Goal: Task Accomplishment & Management: Complete application form

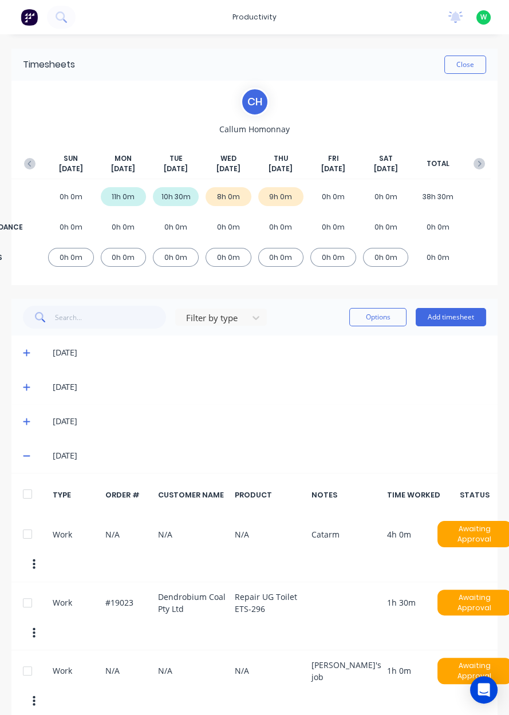
scroll to position [46, 0]
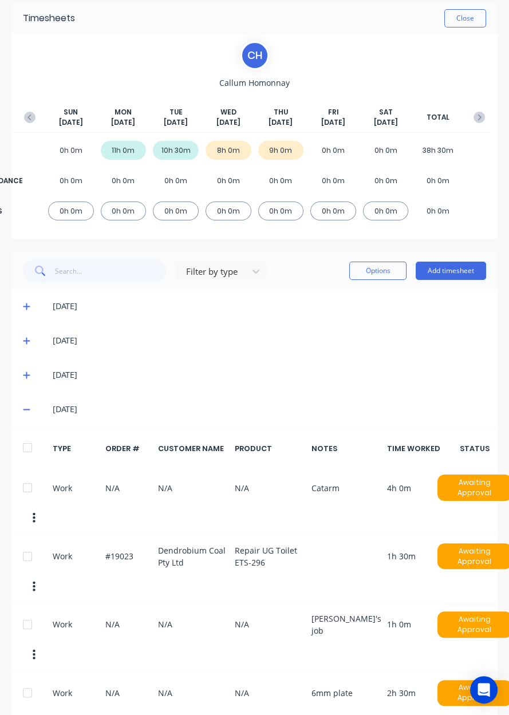
click at [471, 22] on button "Close" at bounding box center [465, 18] width 42 height 18
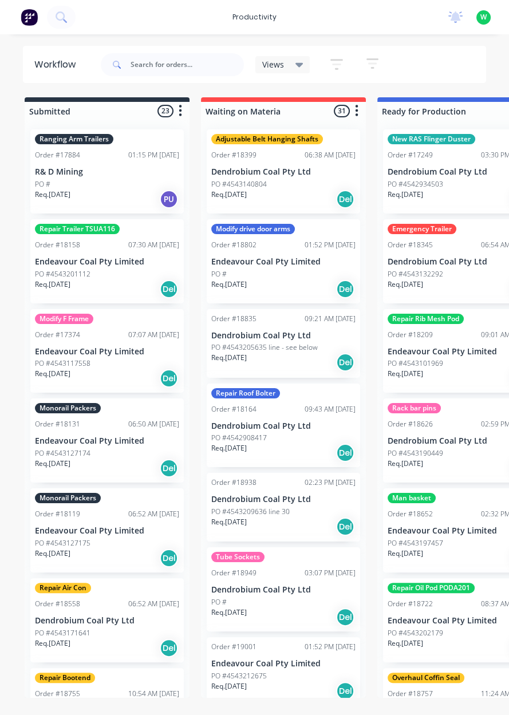
click at [24, 19] on img at bounding box center [29, 17] width 17 height 17
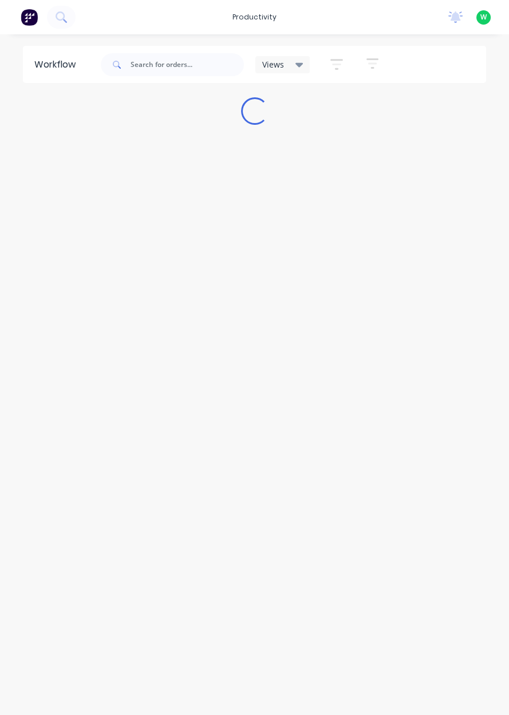
click at [245, 19] on div "productivity" at bounding box center [255, 17] width 56 height 17
click at [279, 130] on link "Timesheets" at bounding box center [304, 124] width 152 height 23
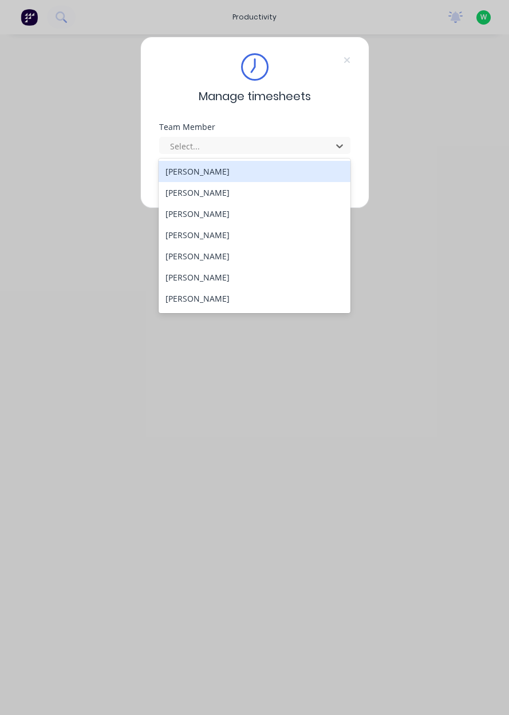
click at [244, 187] on div "[PERSON_NAME]" at bounding box center [255, 192] width 192 height 21
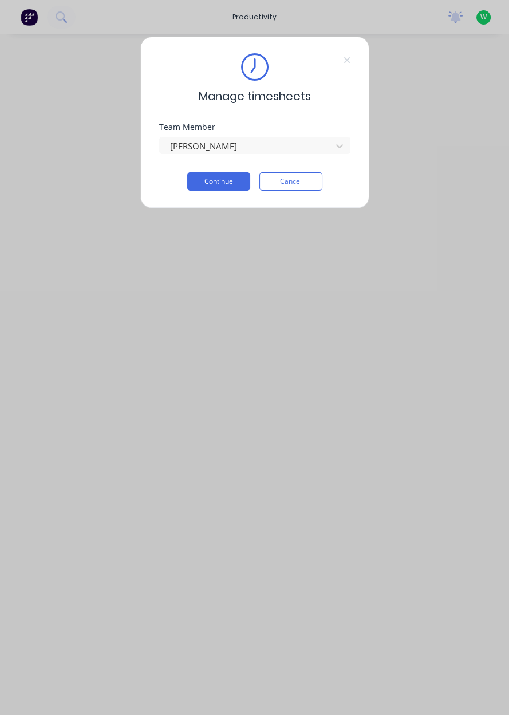
click at [221, 190] on button "Continue" at bounding box center [218, 181] width 63 height 18
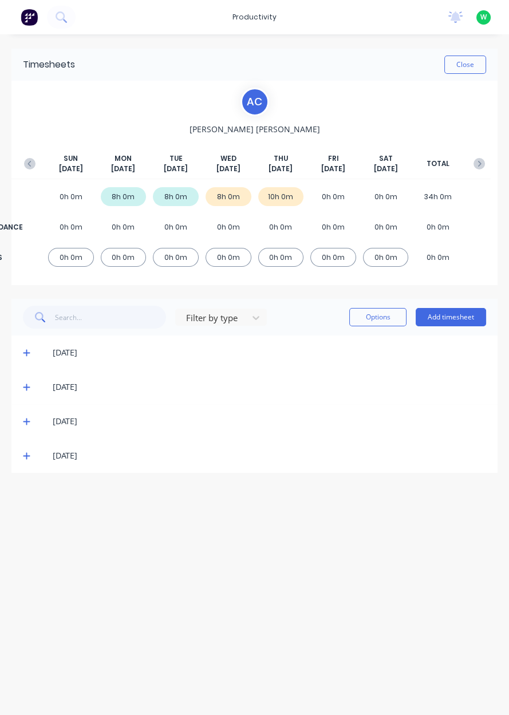
click at [26, 456] on icon at bounding box center [26, 456] width 7 height 7
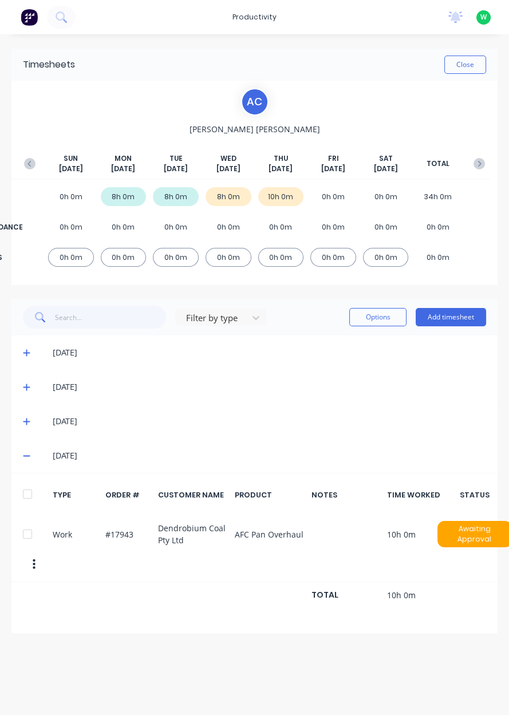
click at [23, 564] on button "button" at bounding box center [34, 564] width 24 height 21
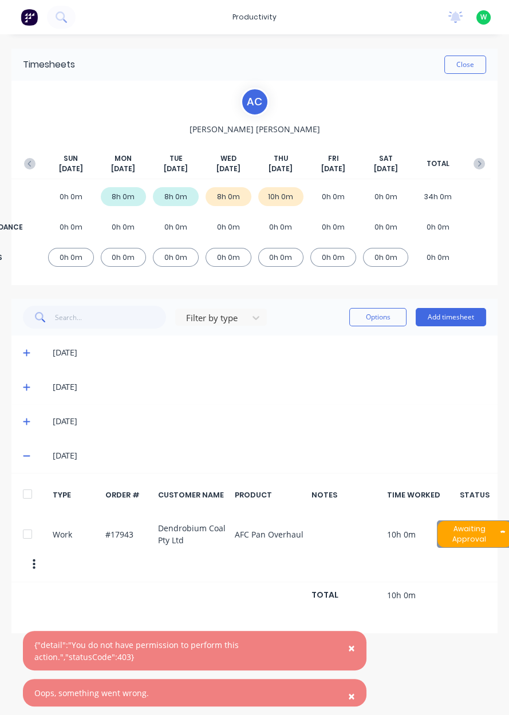
click at [34, 574] on div "Work #17943 Dendrobium Coal Pty Ltd AFC Pan Overhaul 10h 0m Awaiting Approval" at bounding box center [254, 548] width 486 height 68
click at [29, 575] on div "Work #17943 Dendrobium Coal Pty Ltd AFC Pan Overhaul 10h 0m Awaiting Approval" at bounding box center [254, 548] width 486 height 68
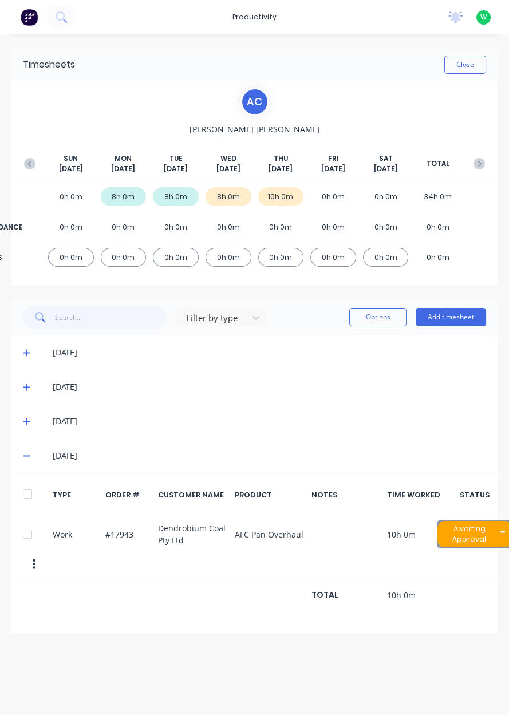
click at [21, 533] on div at bounding box center [27, 534] width 23 height 23
click at [358, 314] on button "Options" at bounding box center [377, 317] width 57 height 18
click at [325, 402] on button "Delete" at bounding box center [352, 392] width 109 height 23
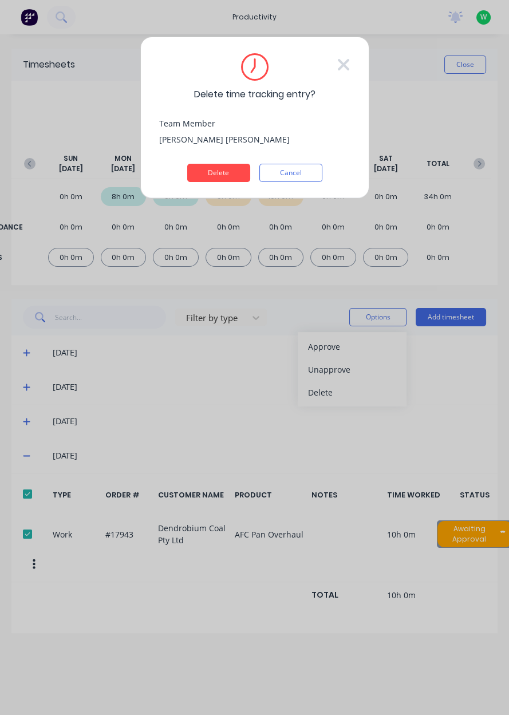
click at [212, 174] on button "Delete" at bounding box center [218, 173] width 63 height 18
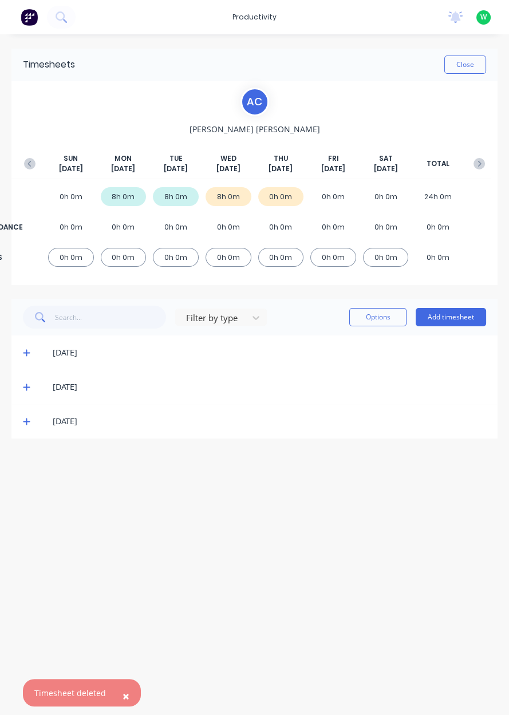
click at [461, 317] on button "Add timesheet" at bounding box center [451, 317] width 70 height 18
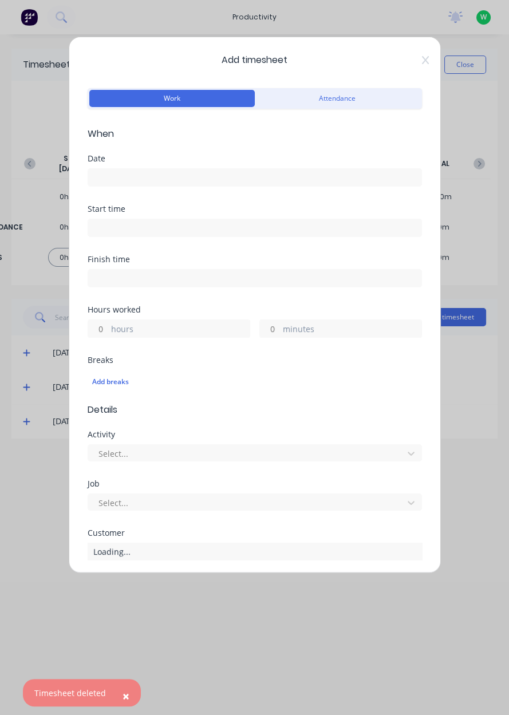
click at [200, 323] on label "hours" at bounding box center [180, 330] width 139 height 14
click at [108, 323] on input "hours" at bounding box center [98, 328] width 20 height 17
type input "9"
click at [175, 173] on input at bounding box center [254, 177] width 333 height 17
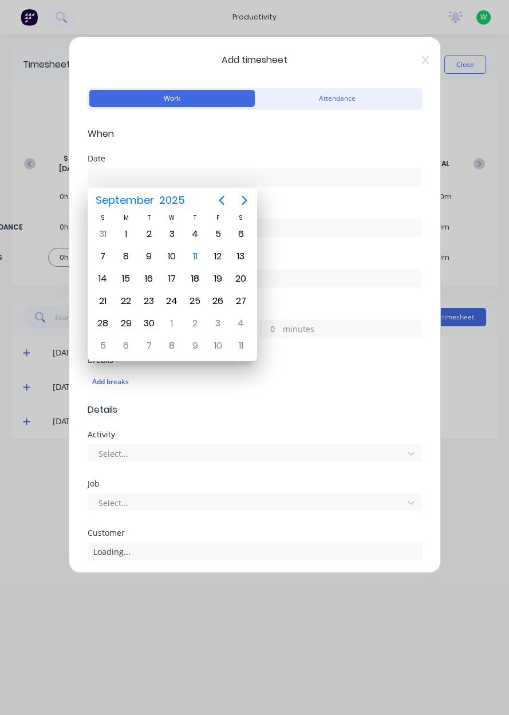
click at [196, 255] on div "11" at bounding box center [195, 256] width 17 height 17
type input "[DATE]"
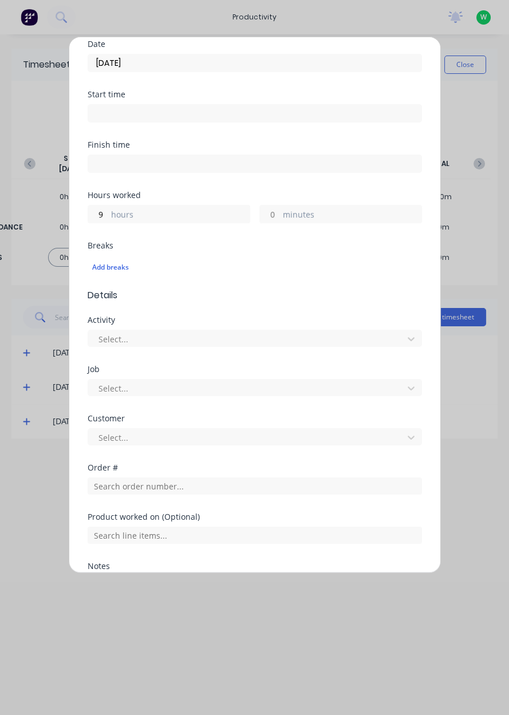
scroll to position [192, 0]
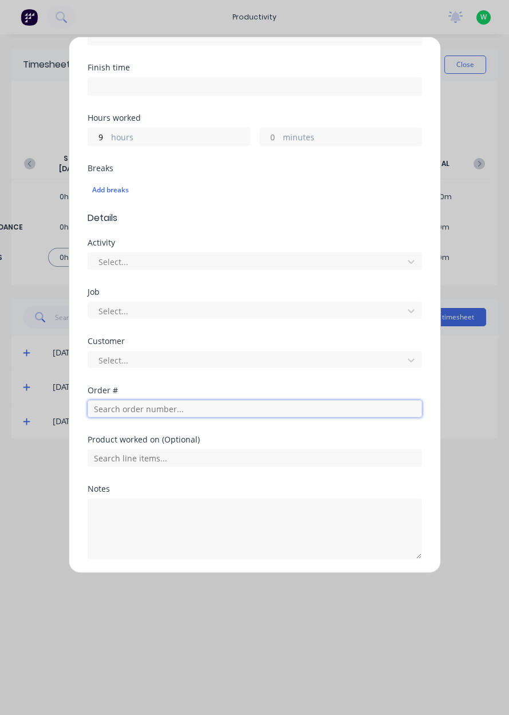
click at [192, 415] on input "text" at bounding box center [255, 408] width 334 height 17
type input "17943"
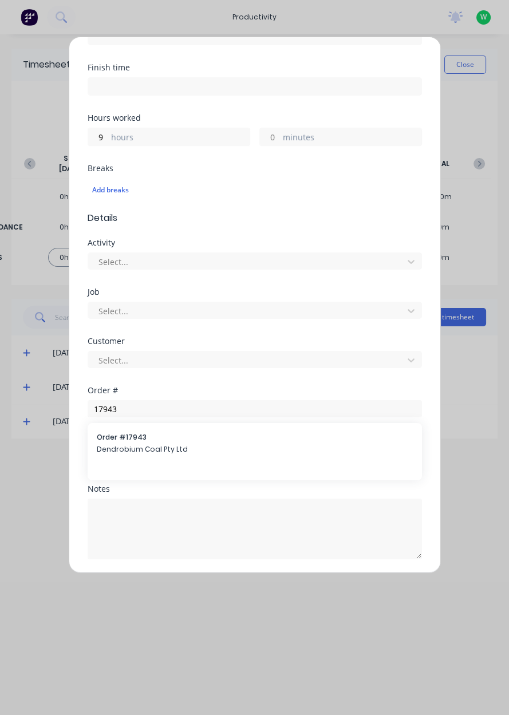
click at [190, 446] on span "Dendrobium Coal Pty Ltd" at bounding box center [255, 449] width 316 height 10
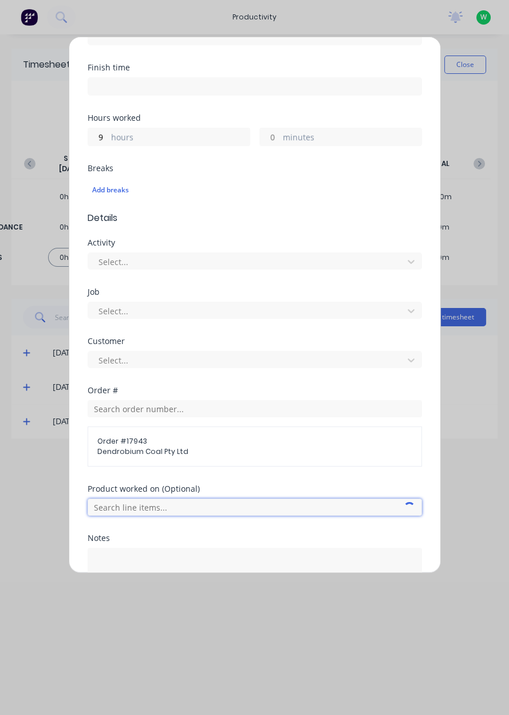
click at [181, 505] on input "text" at bounding box center [255, 507] width 334 height 17
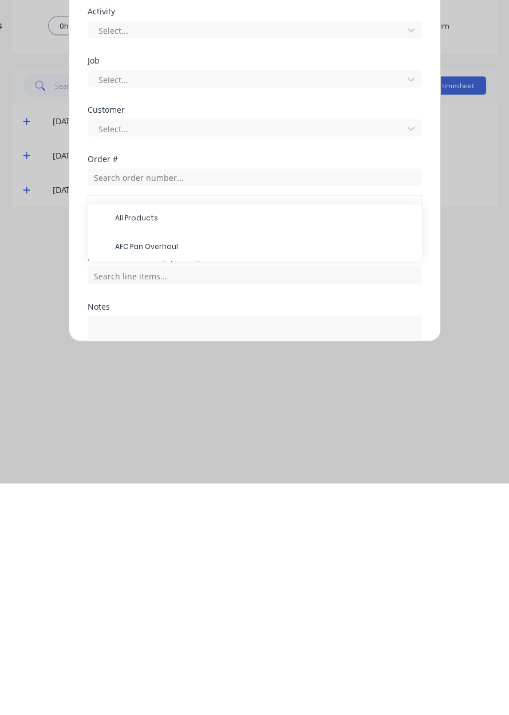
click at [194, 479] on span "AFC Pan Overhaul" at bounding box center [264, 478] width 298 height 10
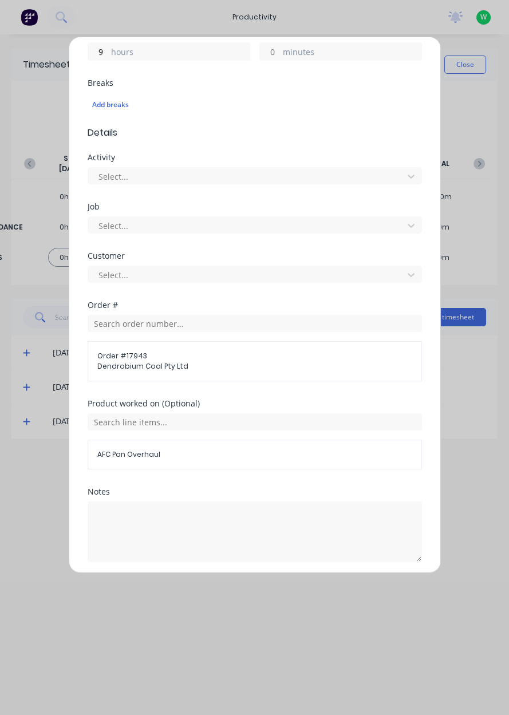
scroll to position [317, 0]
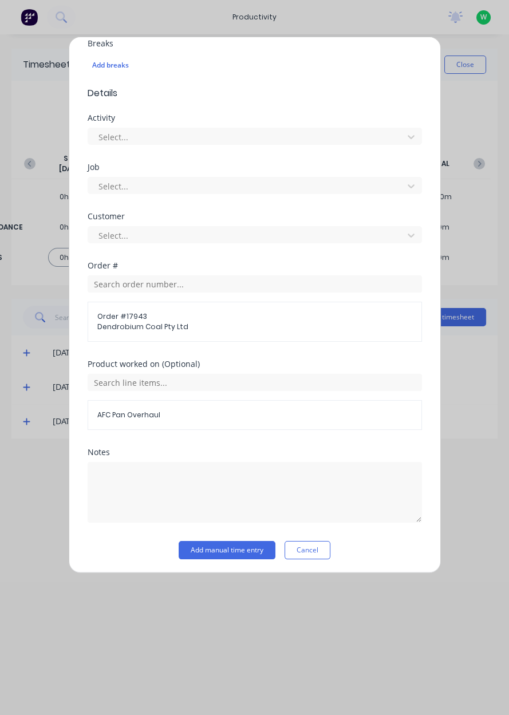
click at [196, 550] on button "Add manual time entry" at bounding box center [227, 550] width 97 height 18
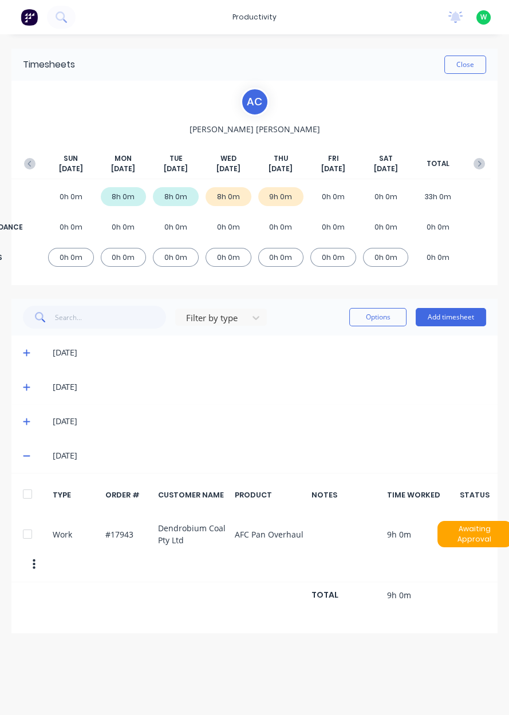
click at [467, 68] on button "Close" at bounding box center [465, 65] width 42 height 18
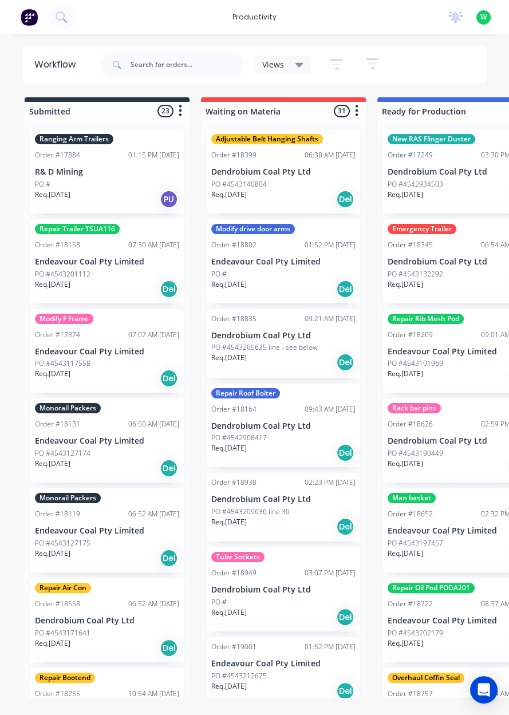
click at [249, 21] on div "productivity" at bounding box center [255, 17] width 56 height 17
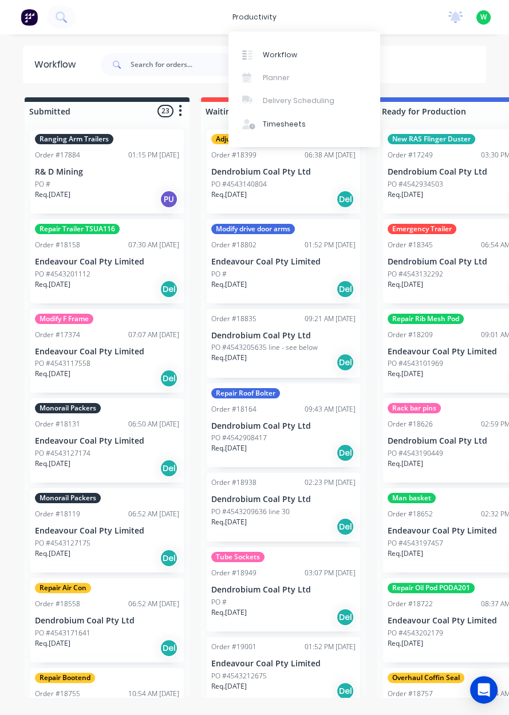
click at [260, 119] on link "Timesheets" at bounding box center [304, 124] width 152 height 23
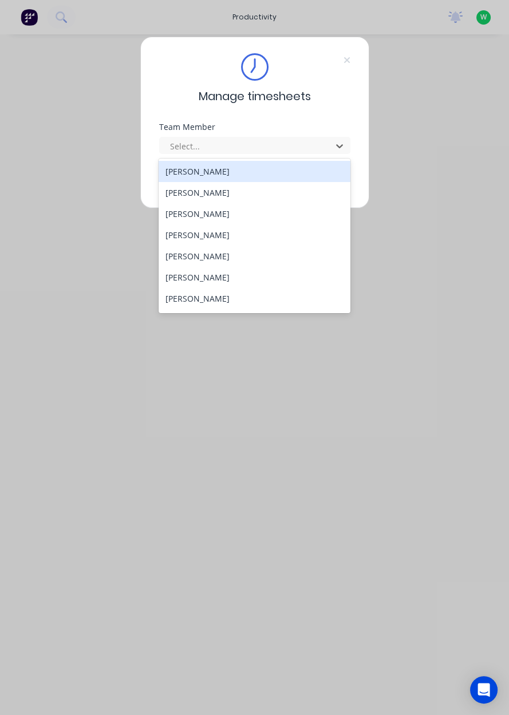
click at [188, 195] on div "[PERSON_NAME]" at bounding box center [255, 192] width 192 height 21
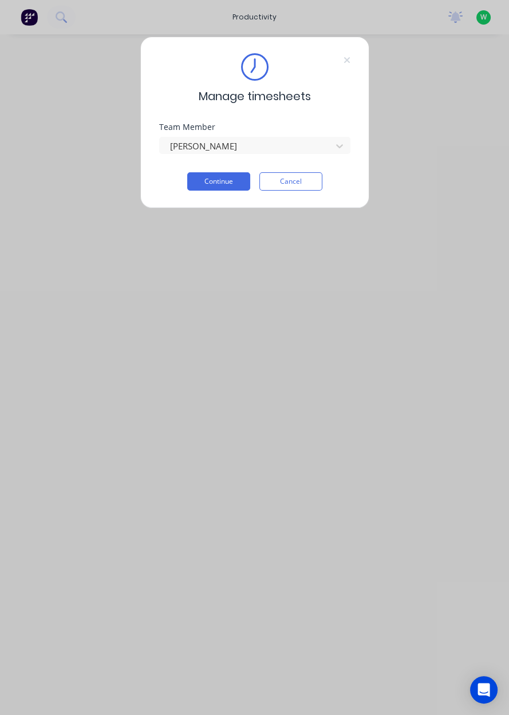
click at [208, 183] on button "Continue" at bounding box center [218, 181] width 63 height 18
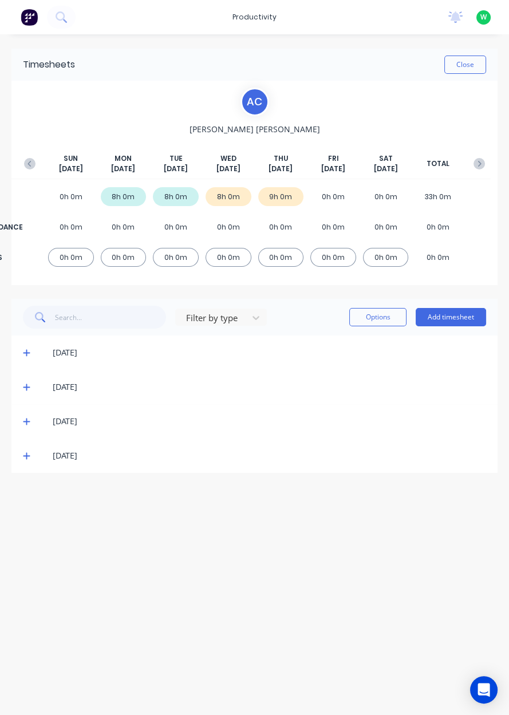
click at [25, 455] on icon at bounding box center [26, 456] width 7 height 7
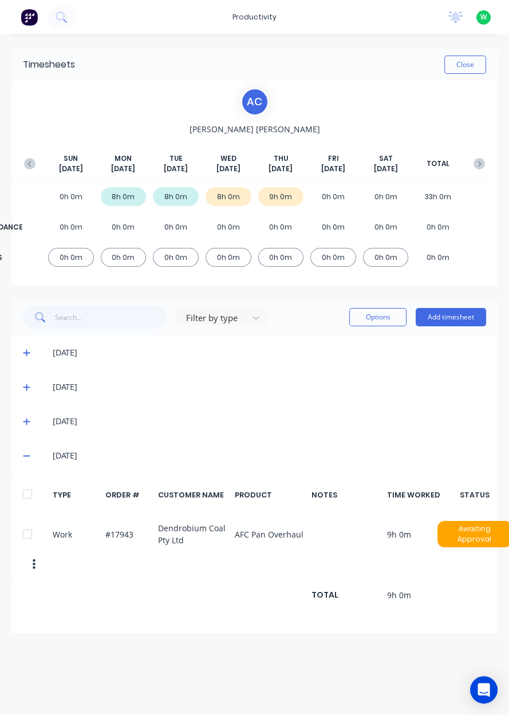
scroll to position [0, 3]
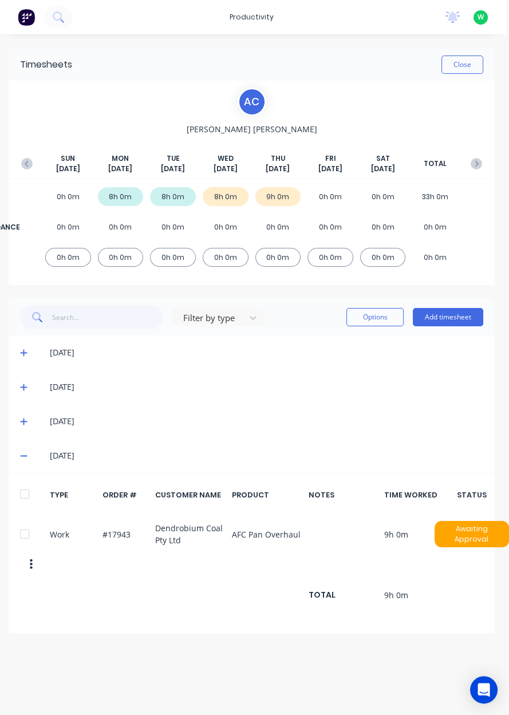
click at [31, 143] on div "SUN Sep 7th MON Sep 8th TUE Sep 9th WED Sep 10th THU Sep 11th FRI Sep 12th SAT …" at bounding box center [251, 206] width 472 height 143
click at [33, 170] on button "button" at bounding box center [26, 163] width 23 height 21
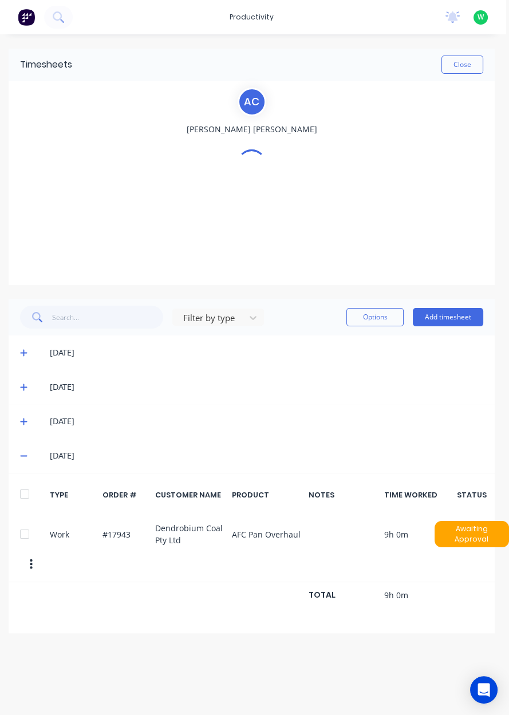
scroll to position [0, 0]
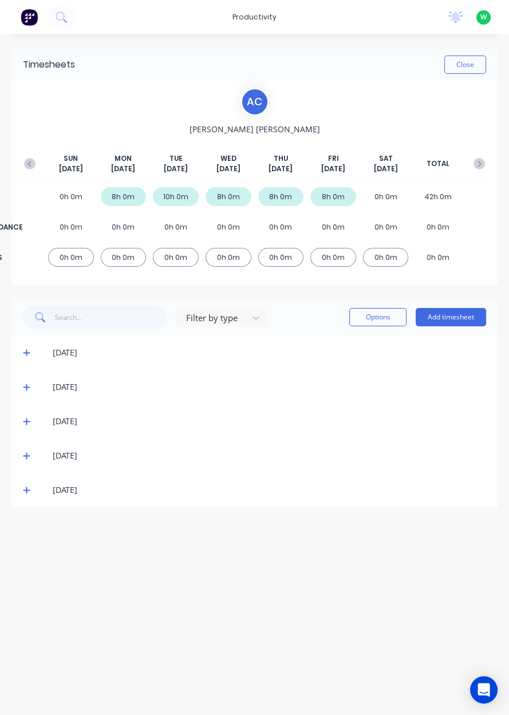
click at [49, 179] on div "SUN Aug 31st MON Sep 1st TUE Sep 2nd WED Sep 3rd THU Sep 4th FRI Sep 5th SAT Se…" at bounding box center [254, 206] width 472 height 143
click at [24, 490] on icon at bounding box center [26, 490] width 7 height 7
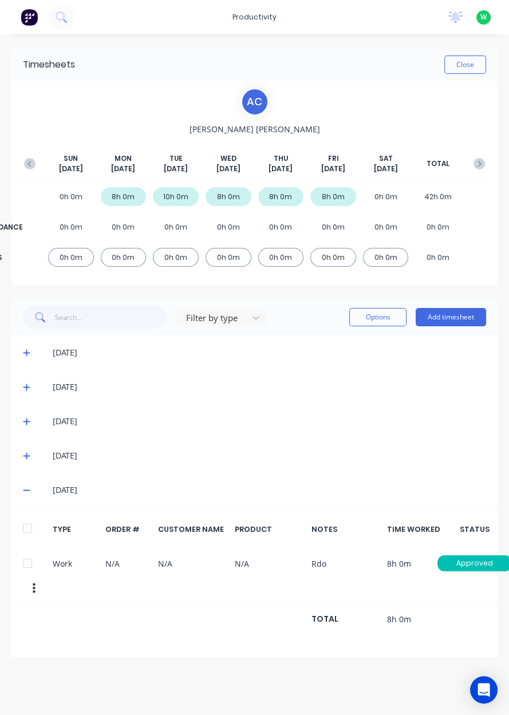
click at [23, 490] on icon at bounding box center [26, 490] width 7 height 1
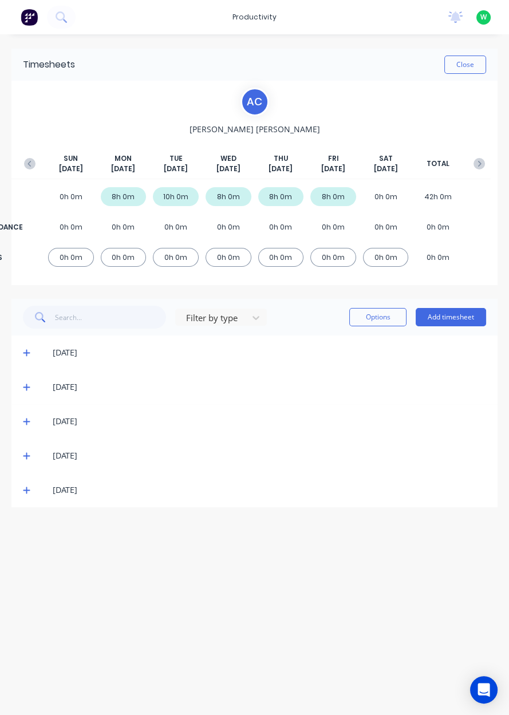
click at [31, 165] on icon "button" at bounding box center [29, 163] width 11 height 11
click at [33, 173] on button "button" at bounding box center [29, 163] width 23 height 21
click at [471, 60] on button "Close" at bounding box center [465, 65] width 42 height 18
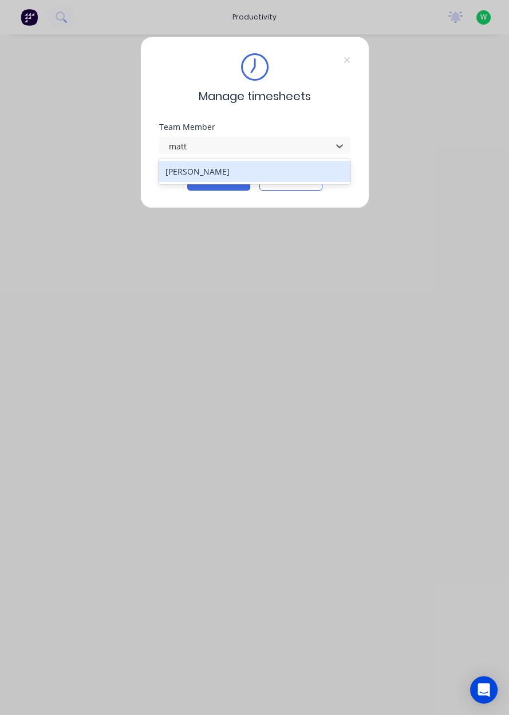
click at [279, 172] on div "[PERSON_NAME]" at bounding box center [255, 171] width 192 height 21
type input "matt"
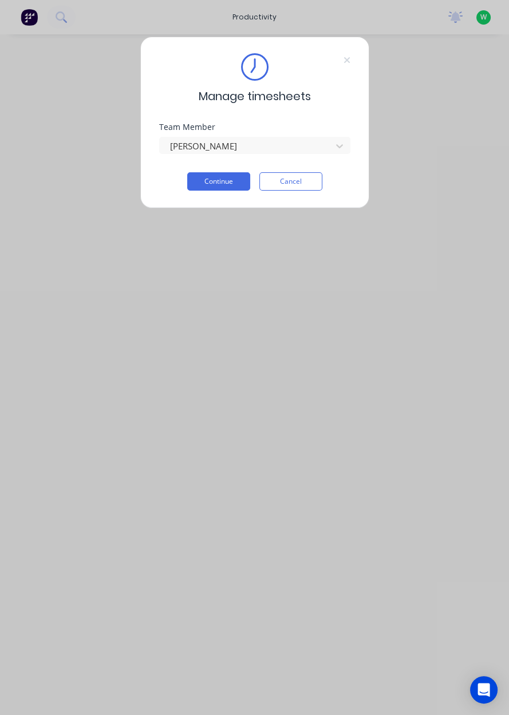
click at [228, 177] on button "Continue" at bounding box center [218, 181] width 63 height 18
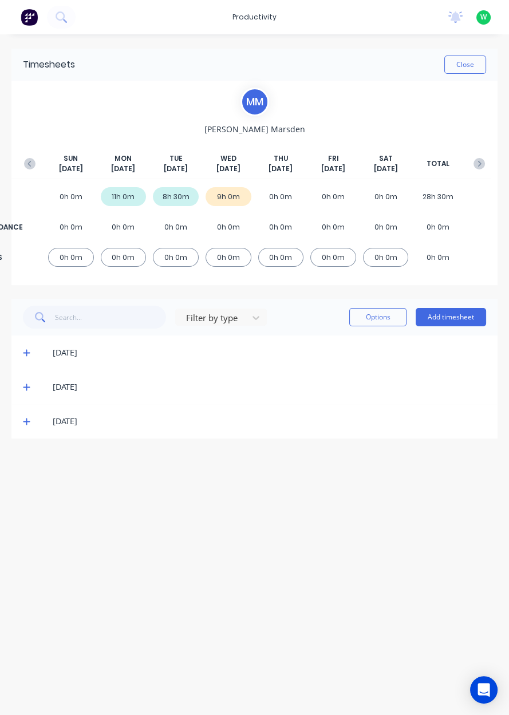
click at [461, 314] on button "Add timesheet" at bounding box center [451, 317] width 70 height 18
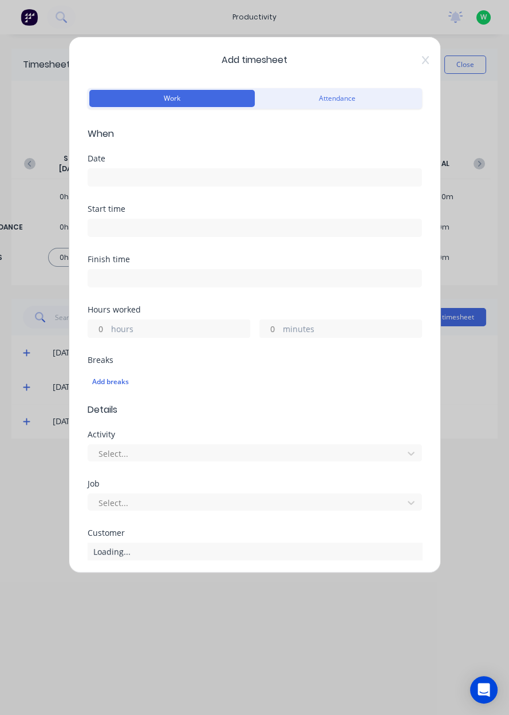
click at [350, 101] on button "Attendance" at bounding box center [337, 98] width 165 height 17
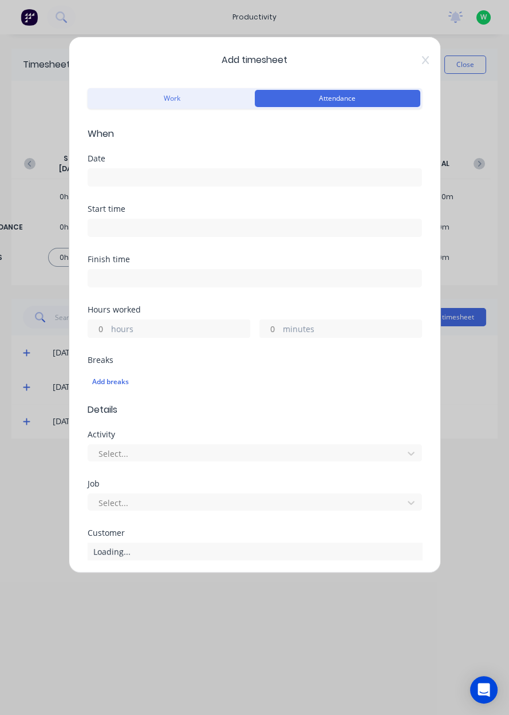
click at [178, 98] on button "Work" at bounding box center [171, 98] width 165 height 17
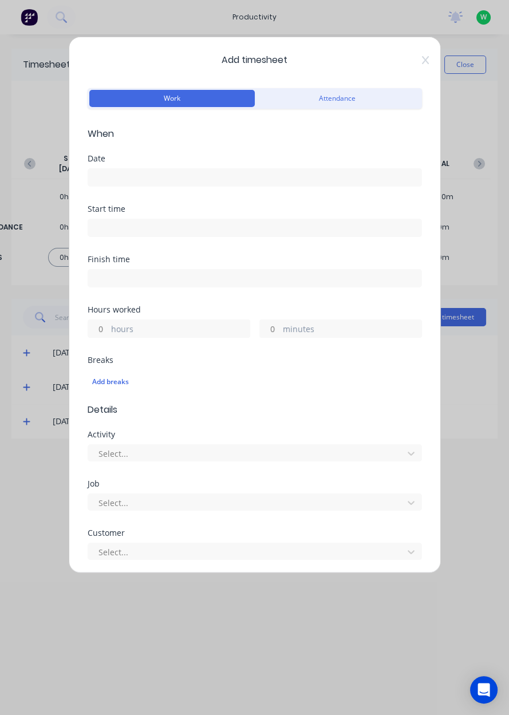
click at [258, 172] on input at bounding box center [254, 177] width 333 height 17
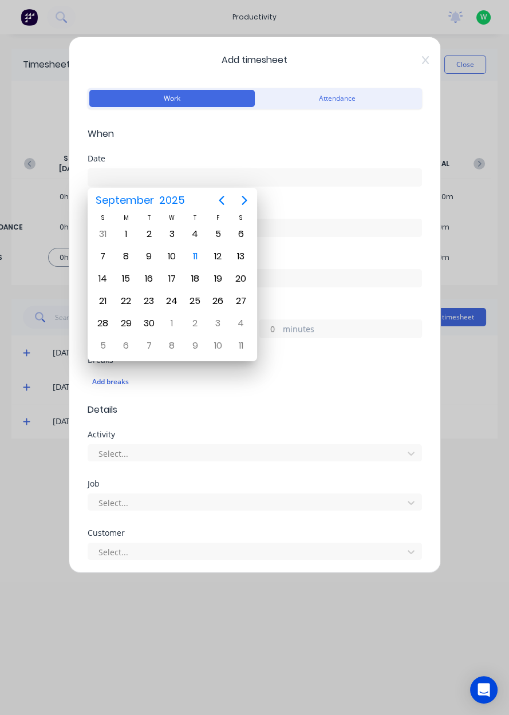
click at [194, 258] on div "11" at bounding box center [195, 256] width 17 height 17
type input "[DATE]"
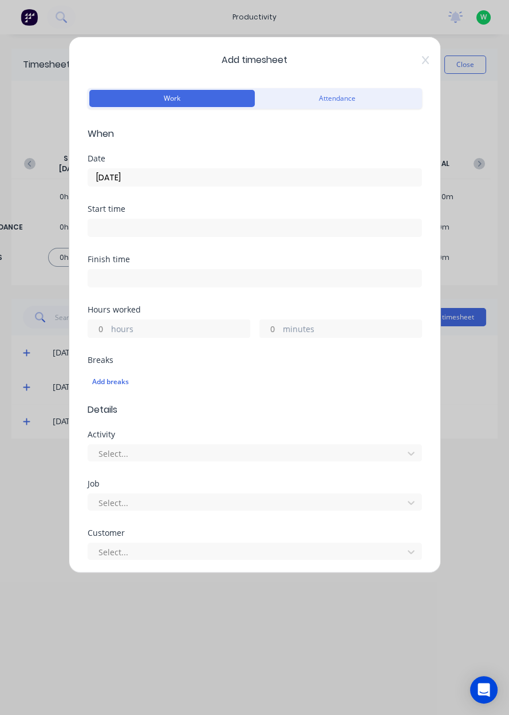
click at [184, 327] on label "hours" at bounding box center [180, 330] width 139 height 14
click at [108, 327] on input "hours" at bounding box center [98, 328] width 20 height 17
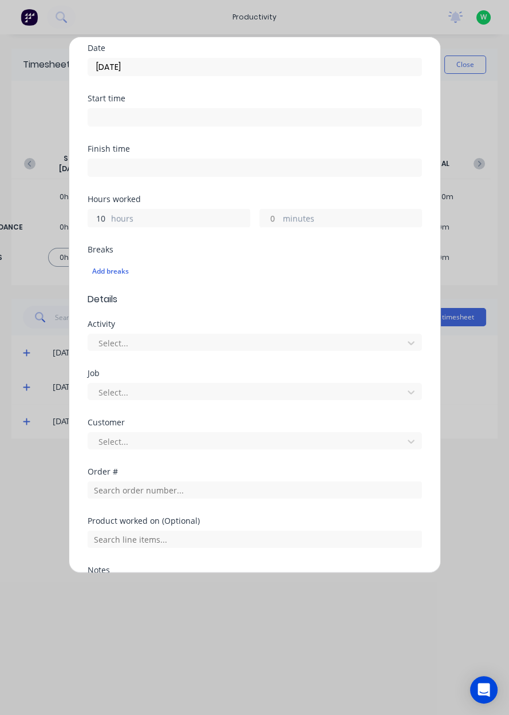
type input "10"
click at [503, 234] on div "Add timesheet Work Attendance When Date [DATE] Start time Finish time Hours wor…" at bounding box center [254, 357] width 509 height 715
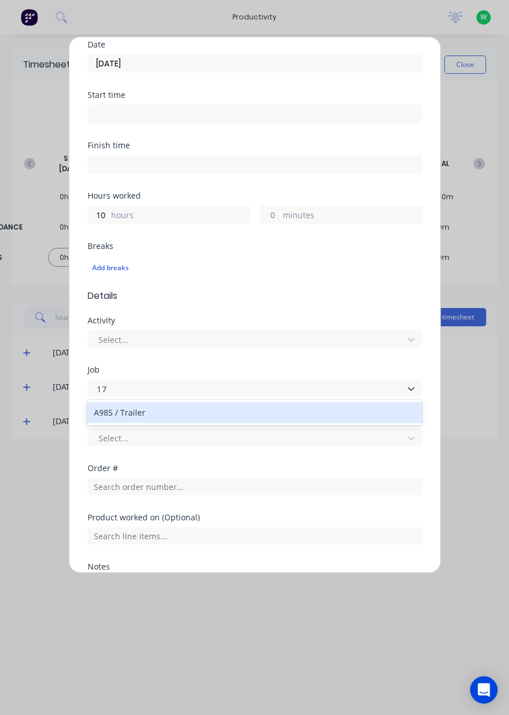
type input "1"
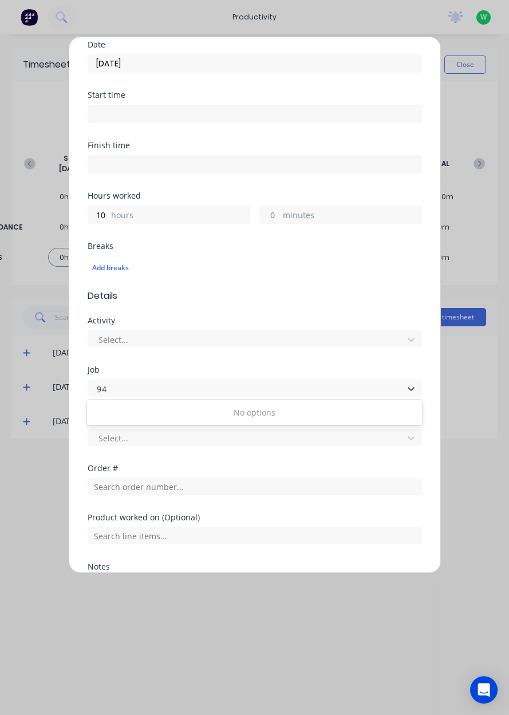
type input "9"
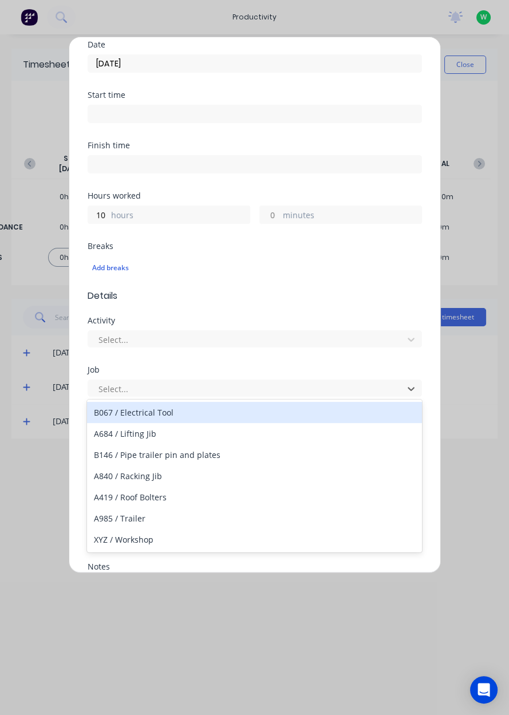
type input "p"
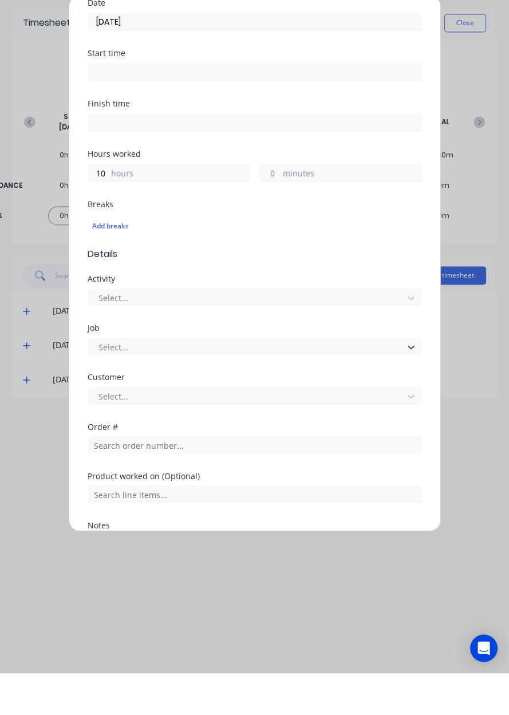
type input "9"
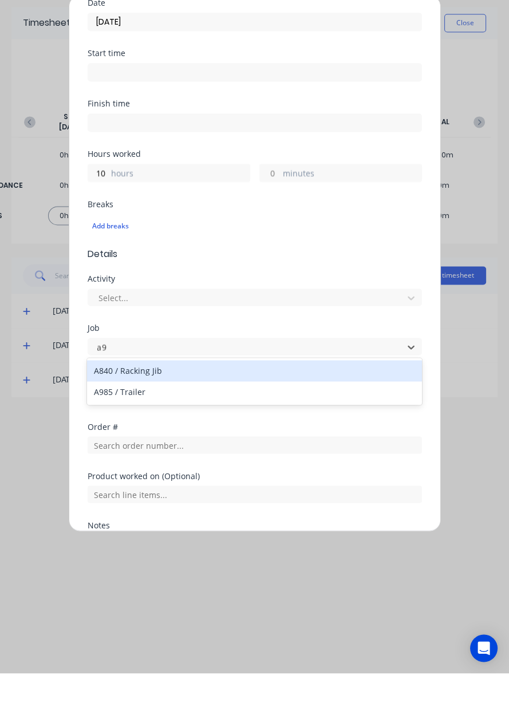
type input "a"
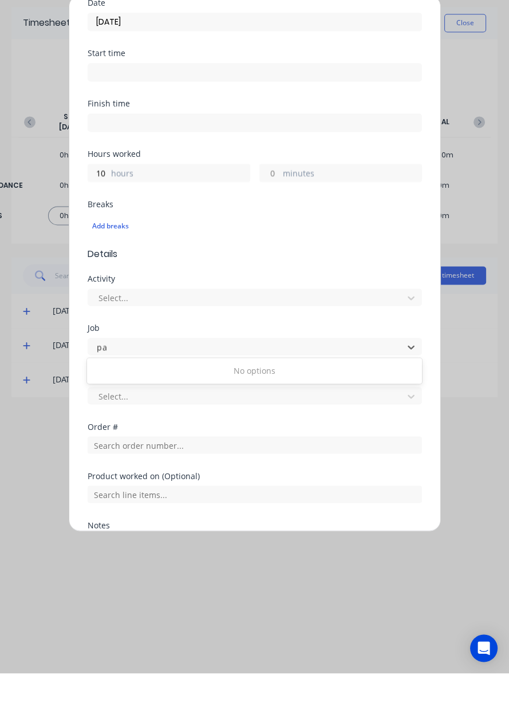
type input "p"
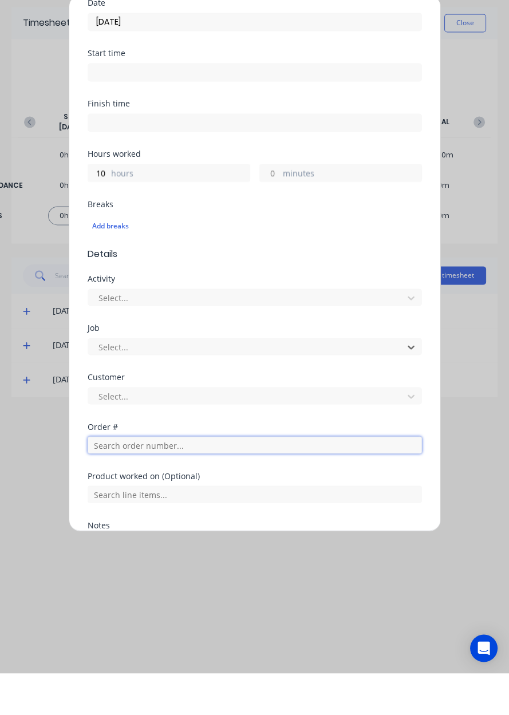
click at [276, 488] on input "text" at bounding box center [255, 486] width 334 height 17
type input "18943"
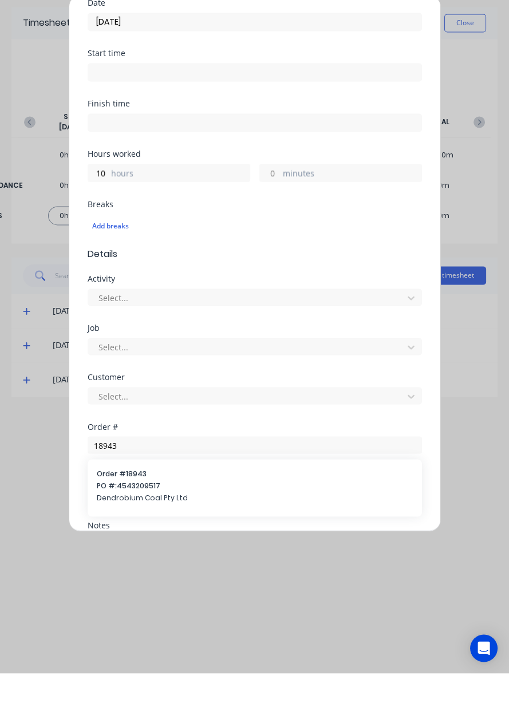
click at [172, 522] on span "PO #: 4543209517" at bounding box center [255, 527] width 316 height 10
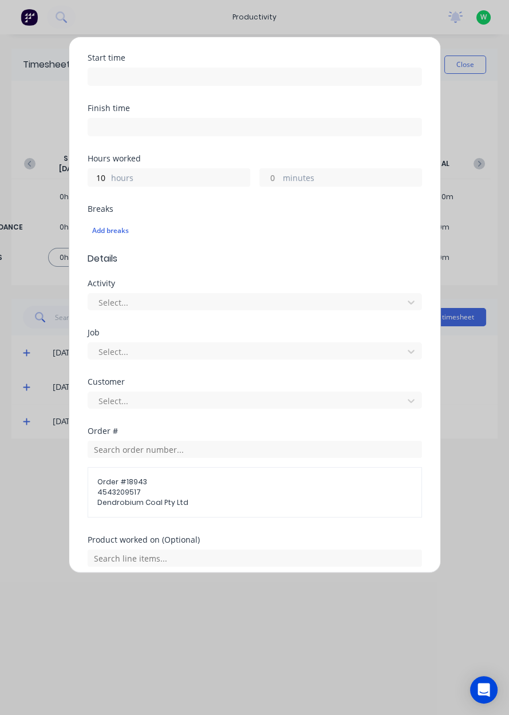
scroll to position [176, 0]
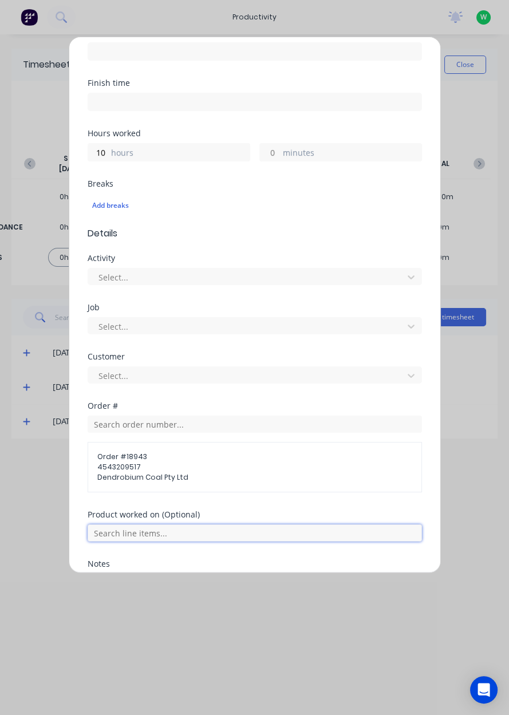
click at [229, 535] on input "text" at bounding box center [255, 532] width 334 height 17
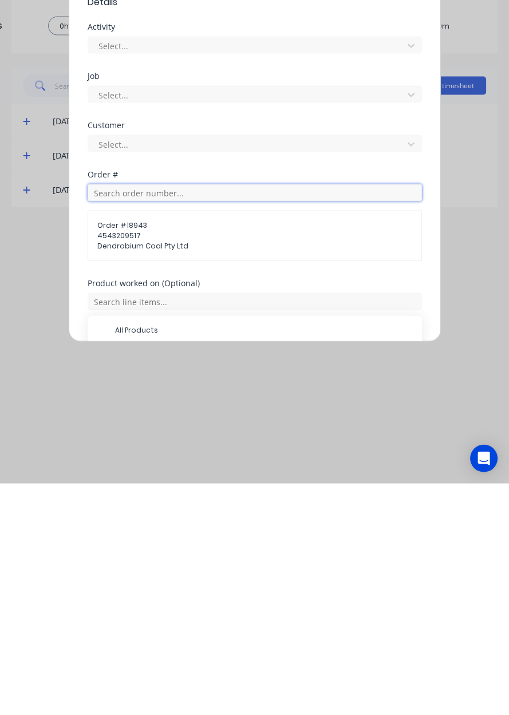
click at [214, 427] on input "text" at bounding box center [255, 424] width 334 height 17
type input "17943"
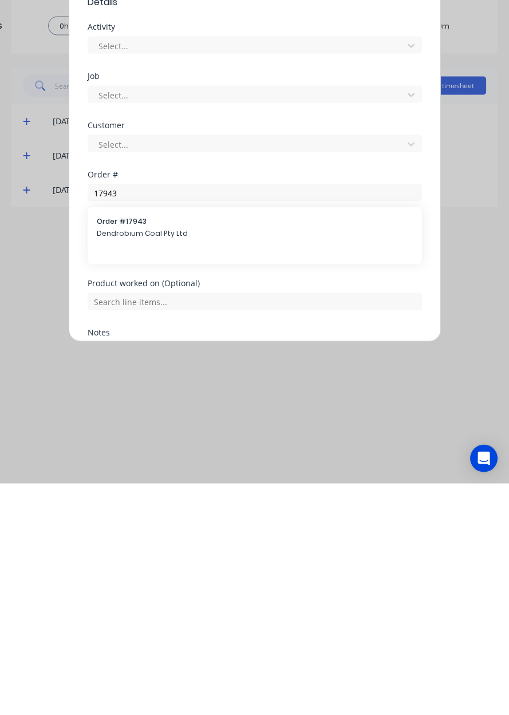
click at [191, 463] on span "Dendrobium Coal Pty Ltd" at bounding box center [255, 465] width 316 height 10
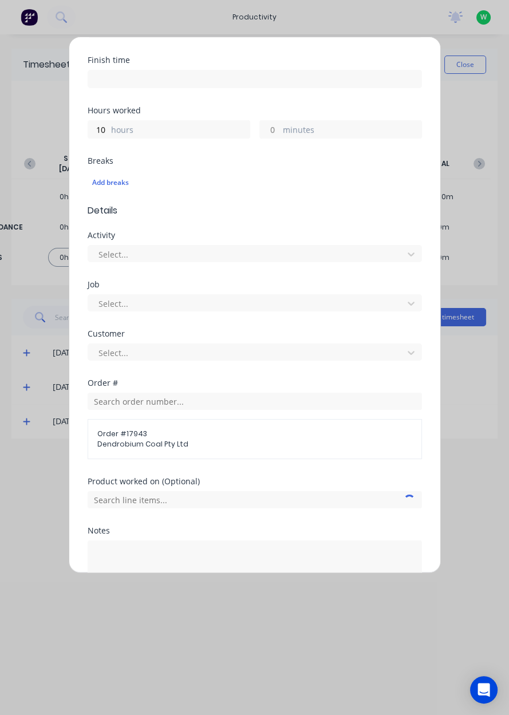
scroll to position [238, 0]
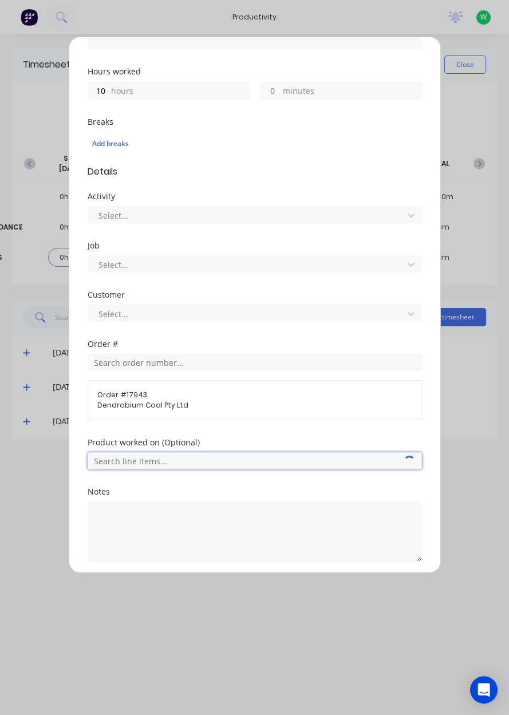
click at [245, 454] on input "text" at bounding box center [255, 460] width 334 height 17
click at [204, 513] on span "AFC Pan Overhaul" at bounding box center [264, 518] width 298 height 10
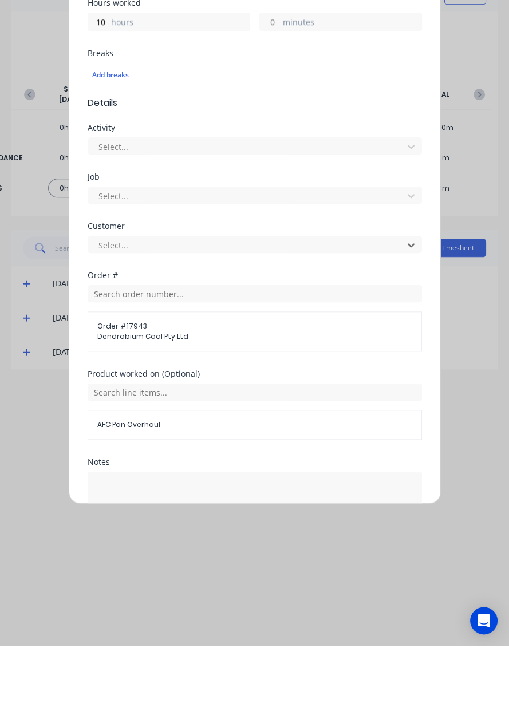
scroll to position [277, 0]
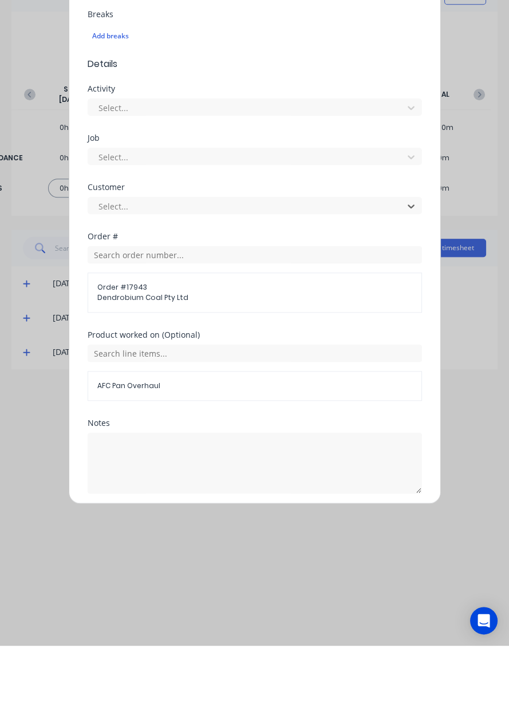
click at [229, 589] on button "Add manual time entry" at bounding box center [227, 590] width 97 height 18
